Goal: Task Accomplishment & Management: Complete application form

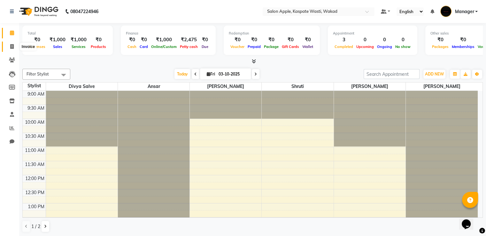
click at [7, 43] on span at bounding box center [11, 46] width 11 height 7
select select "service"
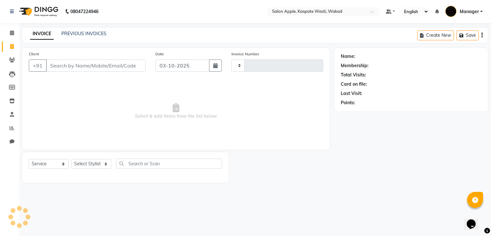
type input "1673"
select select "7956"
select select "88767"
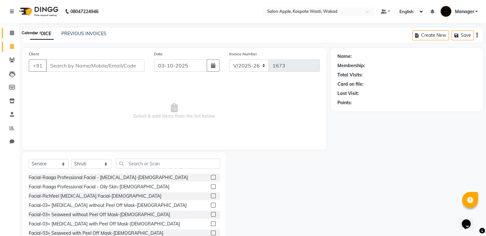
click at [7, 33] on span at bounding box center [11, 32] width 11 height 7
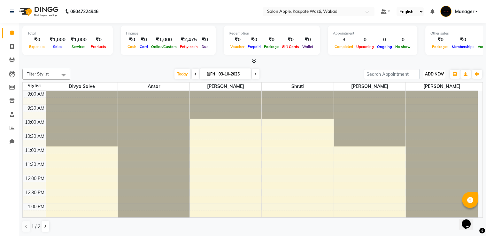
click at [434, 75] on span "ADD NEW" at bounding box center [434, 74] width 19 height 5
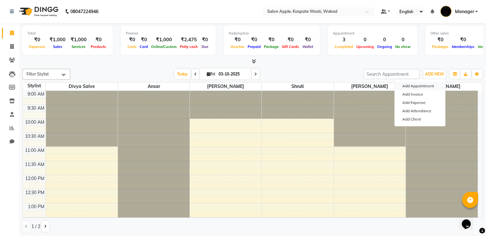
click at [421, 84] on button "Add Appointment" at bounding box center [420, 86] width 51 height 8
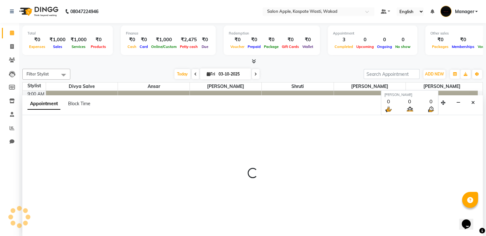
scroll to position [0, 0]
select select "600"
select select "tentative"
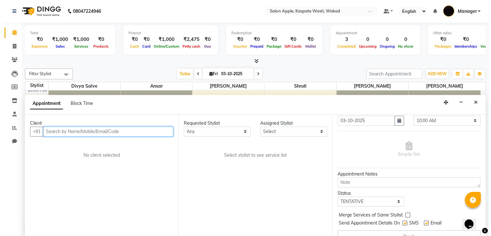
scroll to position [40, 0]
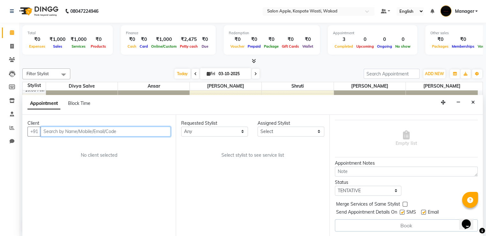
click at [139, 132] on input "text" at bounding box center [106, 132] width 130 height 10
type input "8411087397"
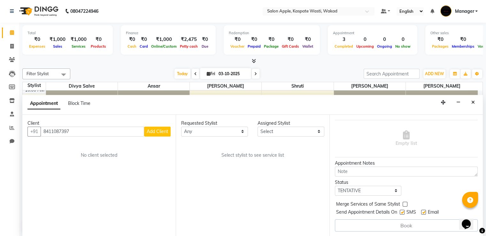
click at [149, 130] on span "Add Client" at bounding box center [157, 132] width 21 height 6
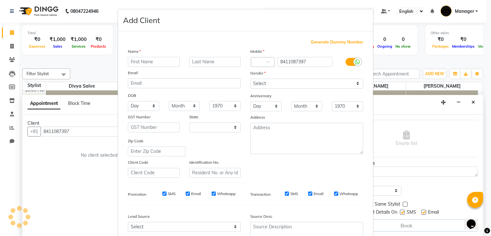
select select "22"
click at [142, 61] on input "text" at bounding box center [154, 62] width 52 height 10
type input "prachi"
click at [195, 59] on input "text" at bounding box center [215, 62] width 52 height 10
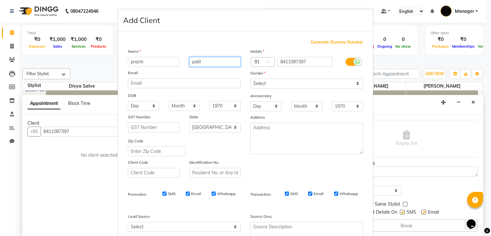
type input "patil"
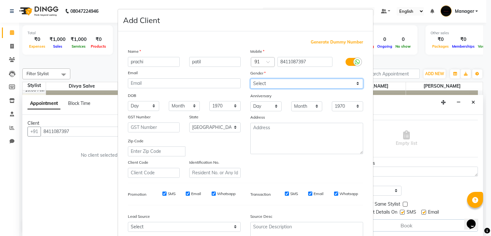
click at [302, 84] on select "Select [DEMOGRAPHIC_DATA] [DEMOGRAPHIC_DATA] Other Prefer Not To Say" at bounding box center [306, 84] width 113 height 10
select select "[DEMOGRAPHIC_DATA]"
click at [250, 79] on select "Select [DEMOGRAPHIC_DATA] [DEMOGRAPHIC_DATA] Other Prefer Not To Say" at bounding box center [306, 84] width 113 height 10
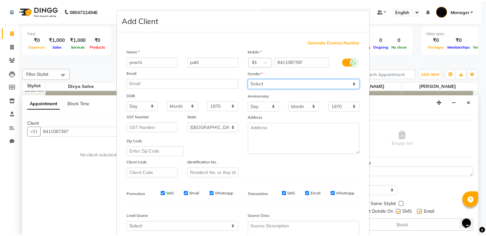
scroll to position [62, 0]
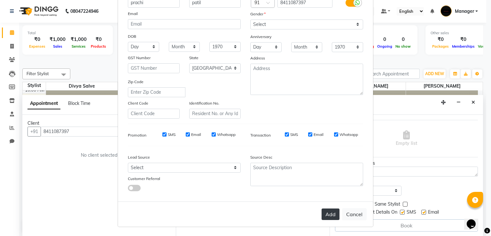
click at [328, 213] on button "Add" at bounding box center [331, 215] width 18 height 12
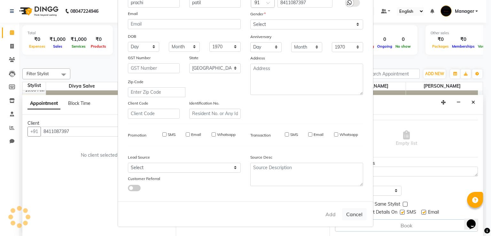
select select
select select "null"
select select
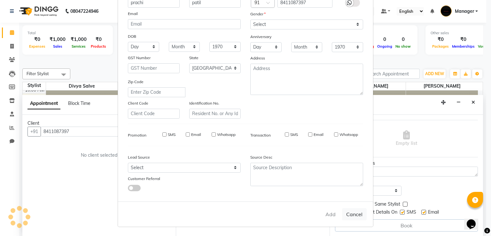
select select
checkbox input "false"
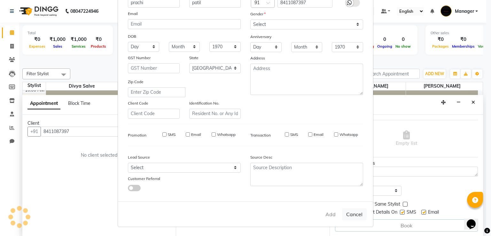
checkbox input "false"
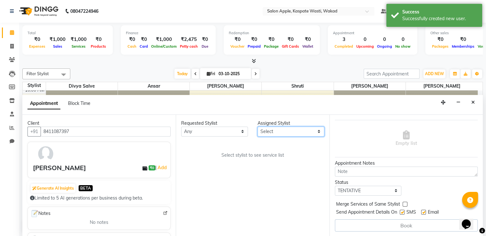
click at [274, 130] on select "Select Ansar Divya salve [PERSON_NAME] [PERSON_NAME] [PERSON_NAME] Shruti [PERS…" at bounding box center [291, 132] width 67 height 10
select select "83985"
click at [258, 127] on select "Select Ansar Divya salve [PERSON_NAME] [PERSON_NAME] [PERSON_NAME] Shruti [PERS…" at bounding box center [291, 132] width 67 height 10
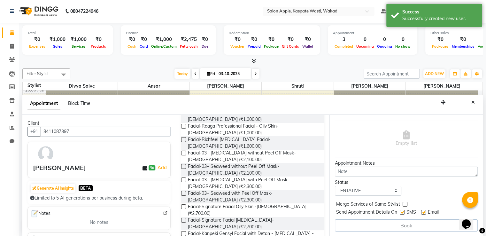
scroll to position [0, 0]
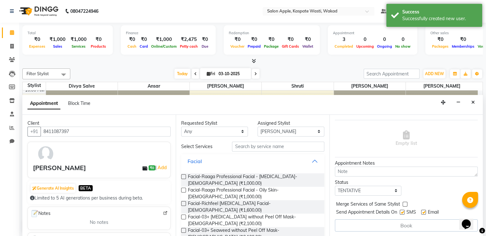
click at [309, 158] on button "Facial" at bounding box center [253, 161] width 138 height 12
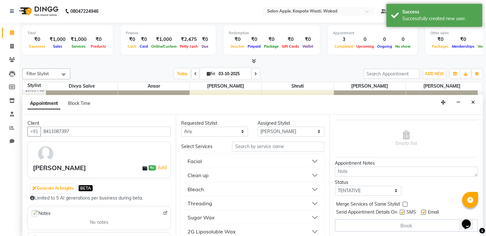
click at [310, 175] on button "Clean up" at bounding box center [253, 176] width 138 height 12
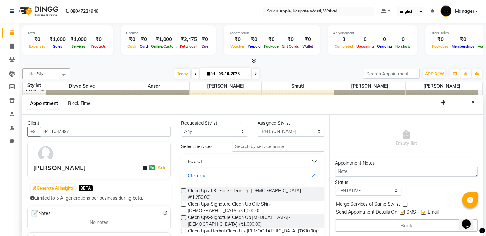
click at [183, 202] on label at bounding box center [183, 204] width 5 height 5
click at [183, 203] on input "checkbox" at bounding box center [183, 205] width 4 height 4
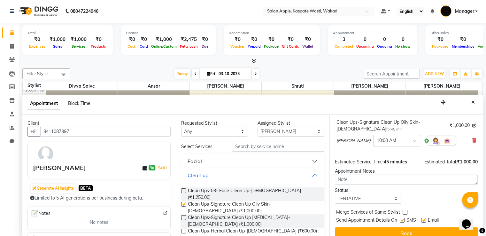
checkbox input "false"
click at [310, 173] on button "Clean up" at bounding box center [253, 176] width 138 height 12
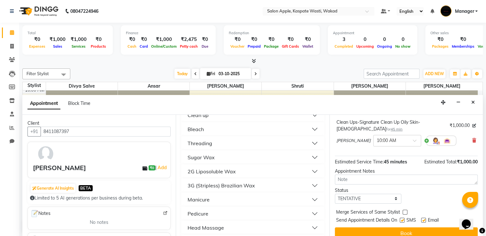
scroll to position [64, 0]
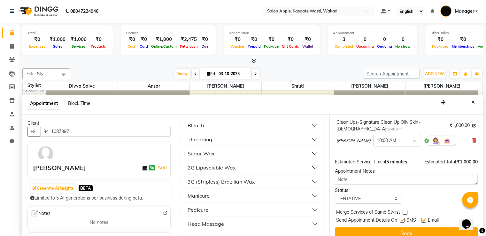
click at [310, 152] on button "Sugar Wax" at bounding box center [253, 154] width 138 height 12
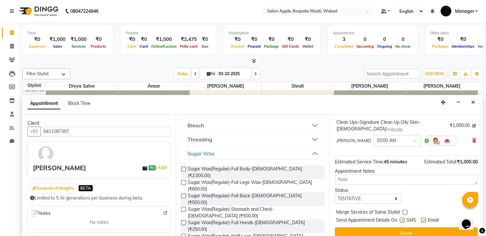
click at [183, 220] on label at bounding box center [183, 222] width 5 height 5
click at [183, 221] on input "checkbox" at bounding box center [183, 223] width 4 height 4
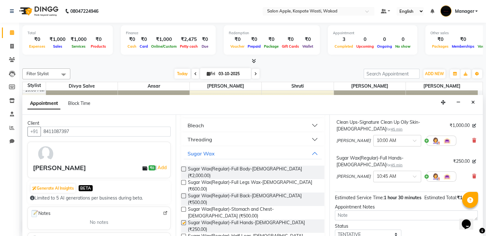
checkbox input "false"
click at [308, 153] on button "Sugar Wax" at bounding box center [253, 154] width 138 height 12
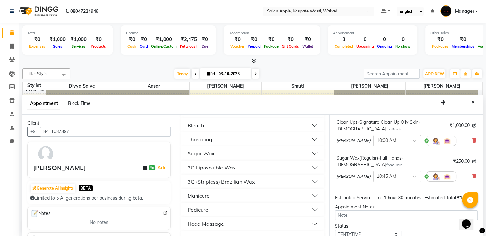
click at [313, 139] on button "Threading" at bounding box center [253, 140] width 138 height 12
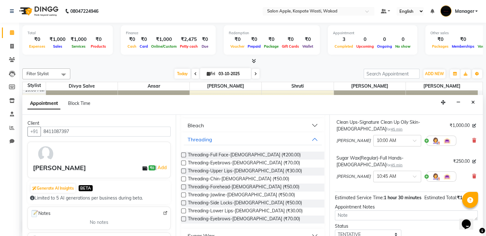
click at [185, 162] on label at bounding box center [183, 163] width 5 height 5
click at [185, 162] on input "checkbox" at bounding box center [183, 164] width 4 height 4
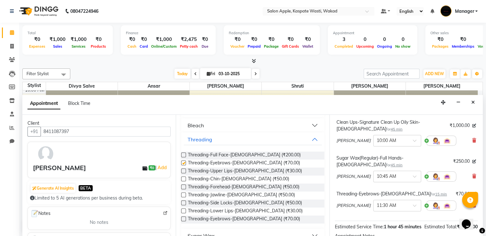
checkbox input "false"
click at [313, 138] on button "Threading" at bounding box center [253, 140] width 138 height 12
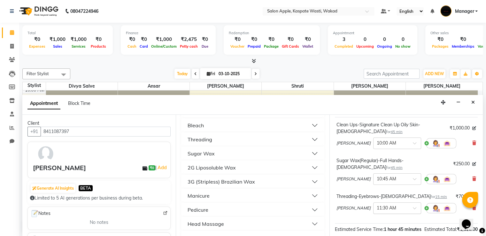
scroll to position [0, 0]
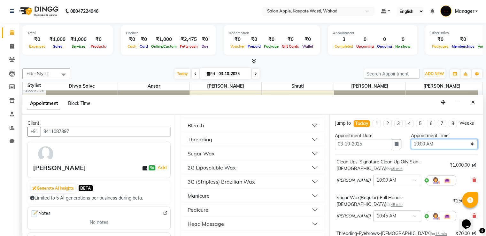
click at [428, 148] on select "Select 10:00 AM 10:15 AM 10:30 AM 10:45 AM 11:00 AM 11:15 AM 11:30 AM 11:45 AM …" at bounding box center [444, 144] width 67 height 10
select select "1050"
click at [411, 144] on select "Select 10:00 AM 10:15 AM 10:30 AM 10:45 AM 11:00 AM 11:15 AM 11:30 AM 11:45 AM …" at bounding box center [444, 144] width 67 height 10
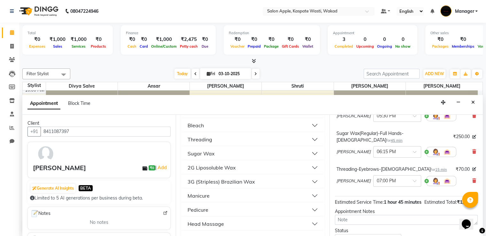
scroll to position [118, 0]
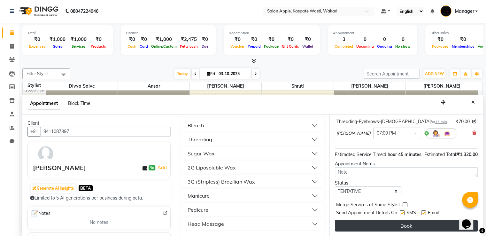
click at [422, 226] on button "Book" at bounding box center [406, 226] width 143 height 12
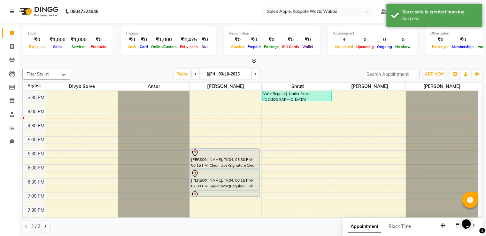
scroll to position [171, 0]
